Goal: Task Accomplishment & Management: Manage account settings

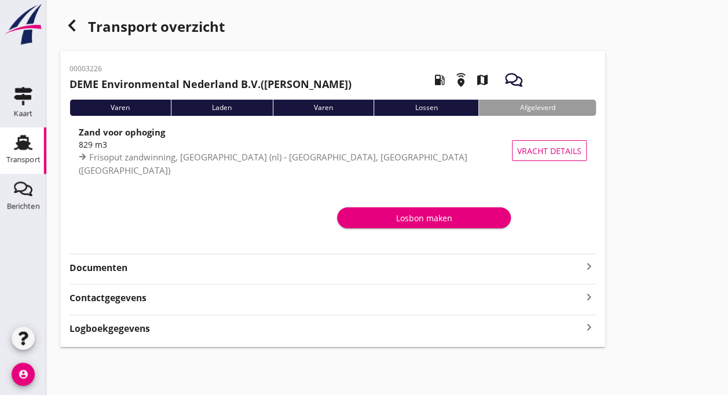
click at [21, 146] on use at bounding box center [23, 142] width 19 height 15
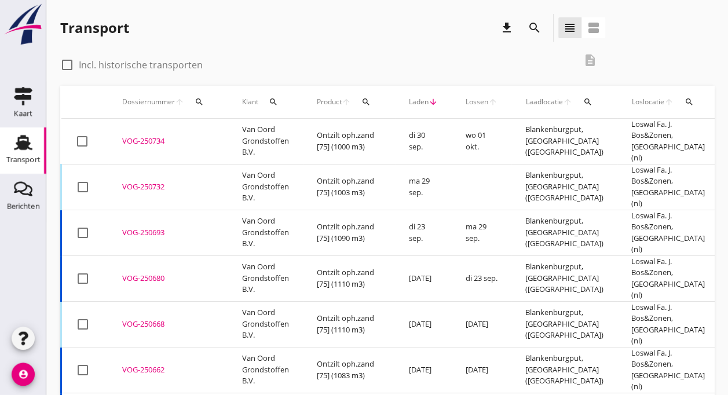
click at [286, 125] on td "Van Oord Grondstoffen B.V." at bounding box center [265, 142] width 75 height 46
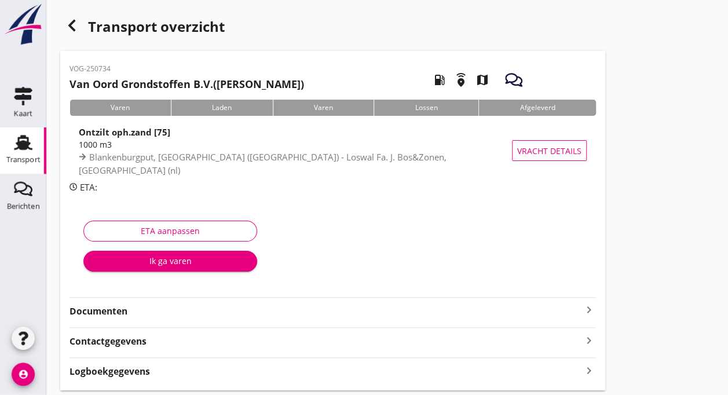
click at [28, 151] on icon "Transport" at bounding box center [23, 142] width 19 height 19
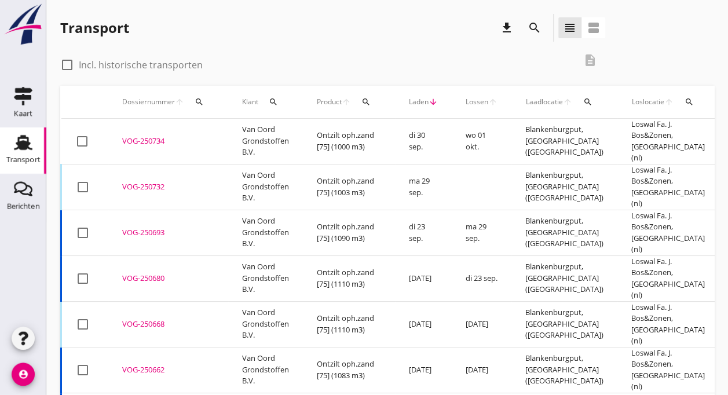
click at [142, 181] on div "VOG-250732" at bounding box center [168, 187] width 92 height 12
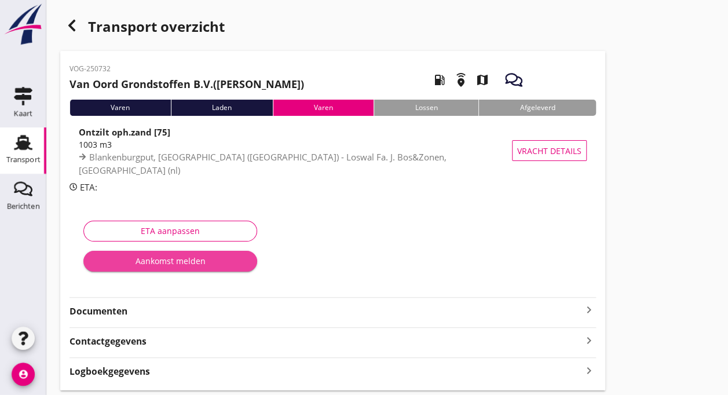
click at [151, 264] on div "Aankomst melden" at bounding box center [170, 261] width 155 height 12
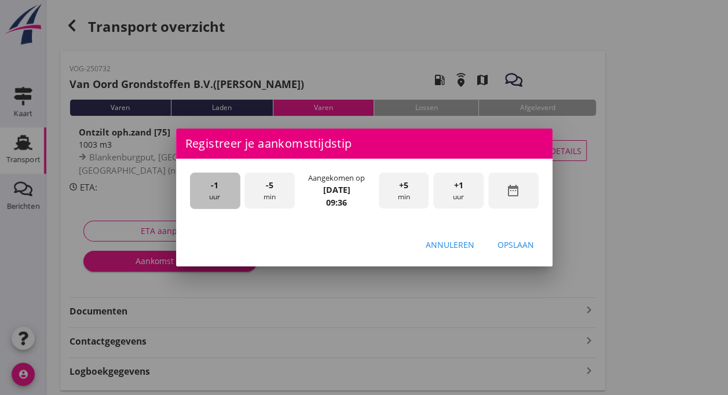
click at [216, 194] on div "-1 uur" at bounding box center [215, 191] width 50 height 36
click at [395, 193] on div "+5 min" at bounding box center [404, 191] width 50 height 36
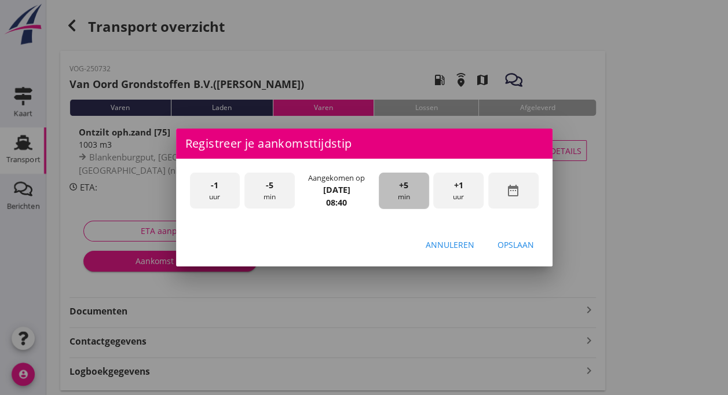
click at [395, 193] on div "+5 min" at bounding box center [404, 191] width 50 height 36
click at [503, 243] on div "Opslaan" at bounding box center [516, 245] width 36 height 12
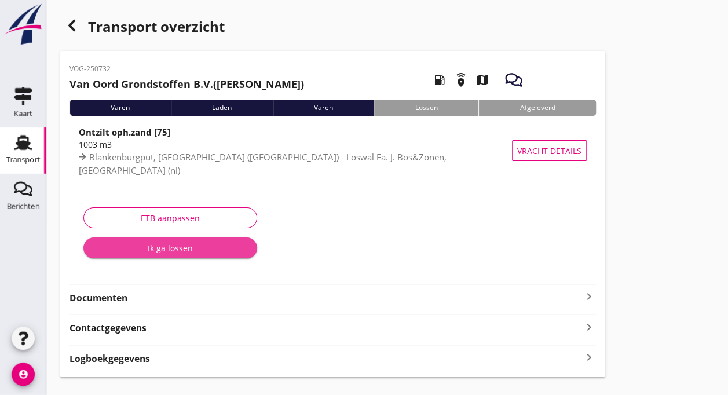
click at [172, 248] on div "Ik ga lossen" at bounding box center [170, 248] width 155 height 12
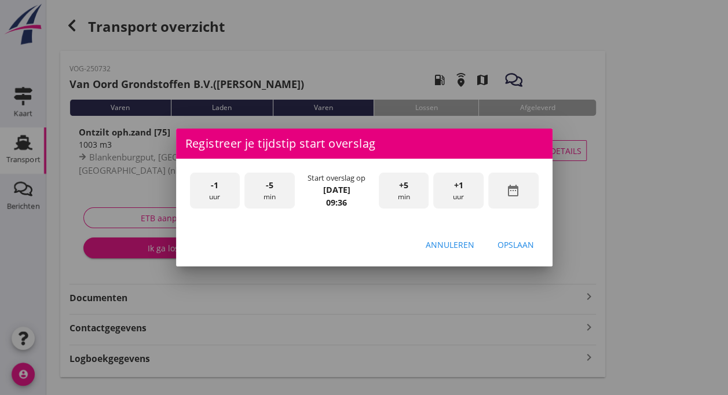
click at [266, 190] on span "-5" at bounding box center [270, 185] width 8 height 13
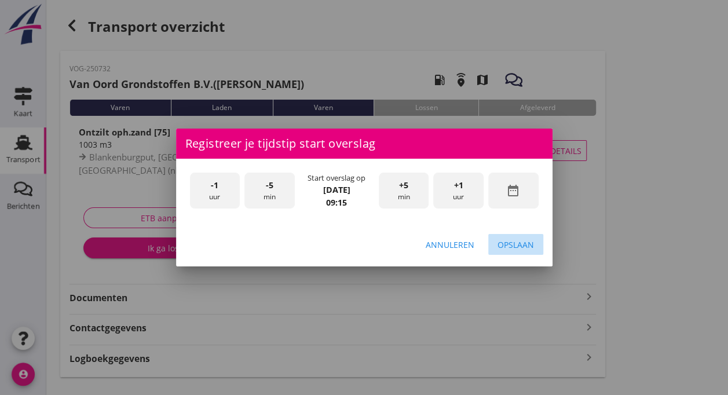
click at [510, 246] on div "Opslaan" at bounding box center [516, 245] width 36 height 12
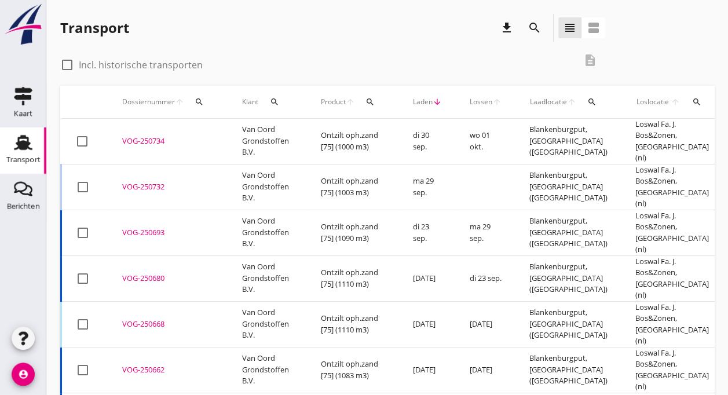
click at [390, 167] on td "Ontzilt oph.zand [75] (1003 m3)" at bounding box center [353, 187] width 92 height 46
